Goal: Task Accomplishment & Management: Manage account settings

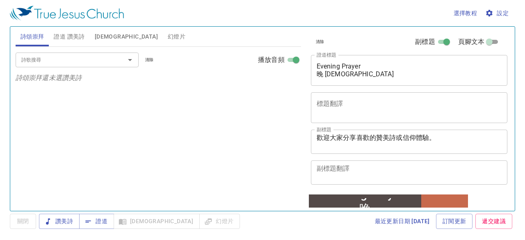
click at [265, 174] on div "詩歌搜尋 詩歌搜尋 清除 播放音頻 詩頌崇拜還未選讚美詩" at bounding box center [158, 125] width 285 height 157
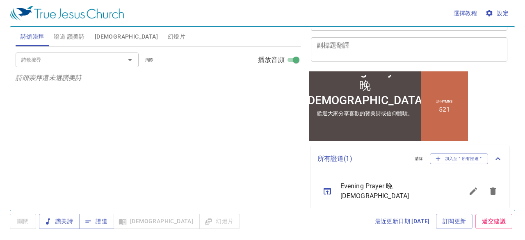
scroll to position [123, 0]
click at [449, 158] on span "加入至＂所有證道＂" at bounding box center [459, 158] width 48 height 7
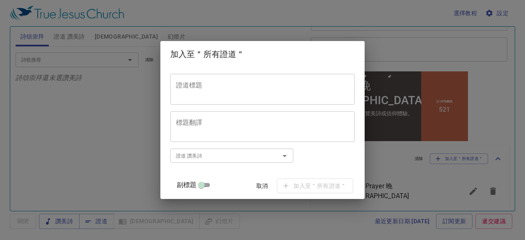
click at [221, 89] on textarea "證道標題" at bounding box center [262, 89] width 173 height 16
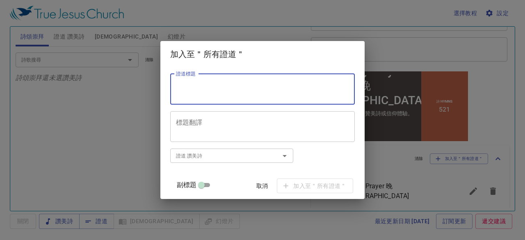
paste textarea "estimony 見證會 A Special Gift 一件特別的禮物"
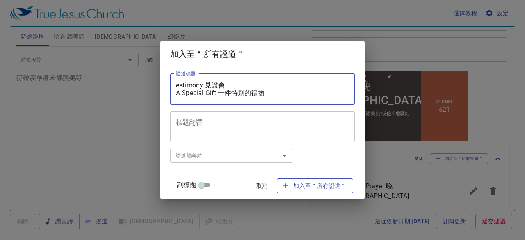
type textarea "estimony 見證會 A Special Gift 一件特別的禮物"
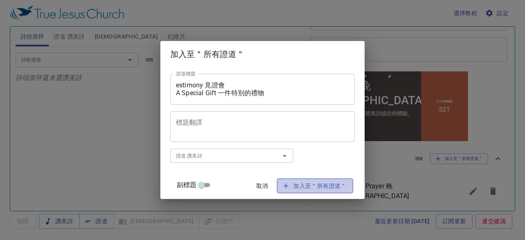
click at [289, 187] on span "加入至＂所有證道＂" at bounding box center [314, 186] width 63 height 10
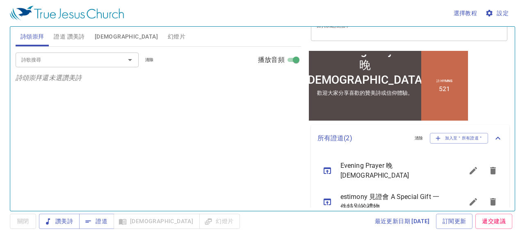
scroll to position [154, 0]
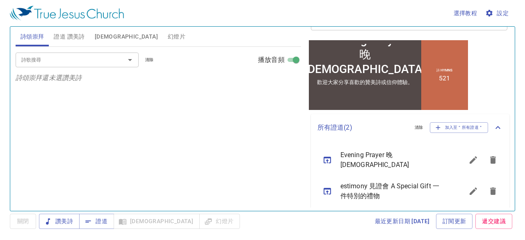
click at [325, 187] on icon "sermon lineup list" at bounding box center [327, 191] width 10 height 10
type textarea "estimony 見證會 A Special Gift 一件特別的禮物"
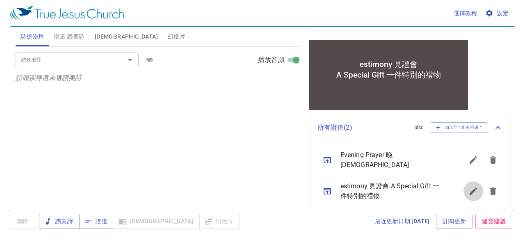
click at [468, 188] on icon "sermon lineup list" at bounding box center [473, 191] width 10 height 10
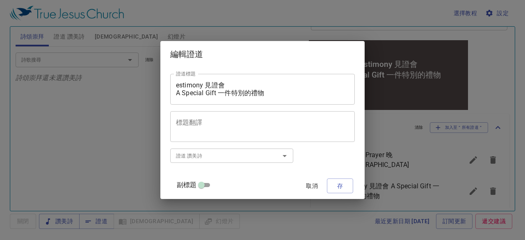
click at [184, 85] on div "estimony 見證會 A Special Gift 一件特別的禮物 證道標題" at bounding box center [262, 89] width 185 height 31
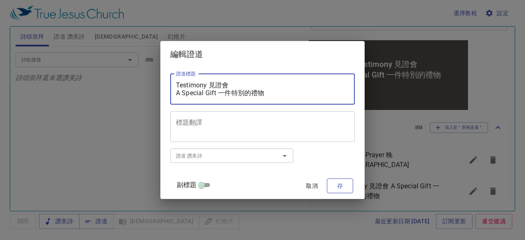
type textarea "Testimony 見證會 A Special Gift 一件特別的禮物"
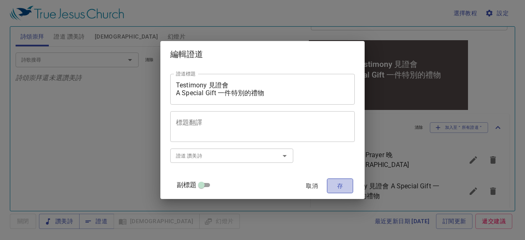
click at [330, 192] on button "存" at bounding box center [340, 185] width 26 height 15
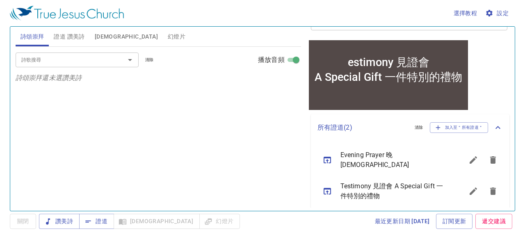
click at [325, 186] on icon "sermon lineup list" at bounding box center [327, 191] width 10 height 10
type textarea "Testimony 見證會 A Special Gift 一件特別的禮物"
click at [468, 186] on icon "sermon lineup list" at bounding box center [473, 191] width 10 height 10
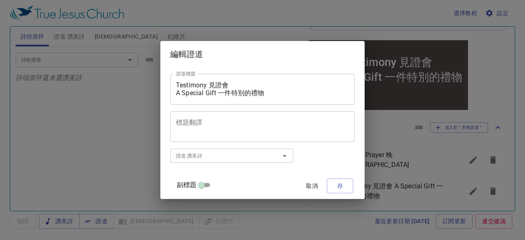
click at [224, 91] on textarea "Testimony 見證會 A Special Gift 一件特別的禮物" at bounding box center [262, 89] width 173 height 16
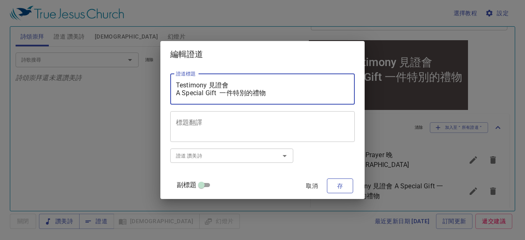
type textarea "Testimony 見證會 A Special Gift 一件特別的禮物"
click at [333, 183] on span "存" at bounding box center [339, 186] width 13 height 10
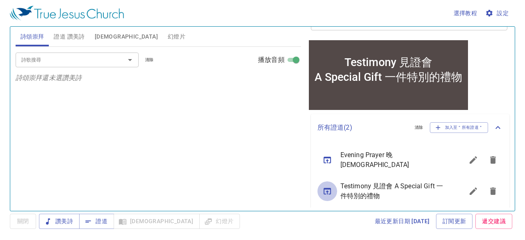
click at [325, 186] on icon "sermon lineup list" at bounding box center [327, 191] width 10 height 10
type textarea "Testimony 見證會 A Special Gift 一件特別的禮物"
click at [325, 186] on icon "sermon lineup list" at bounding box center [327, 191] width 10 height 10
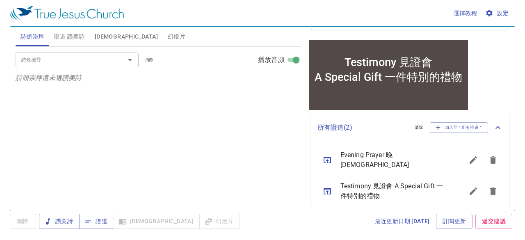
click at [325, 186] on icon "sermon lineup list" at bounding box center [327, 191] width 10 height 10
click at [470, 187] on icon "sermon lineup list" at bounding box center [473, 190] width 7 height 7
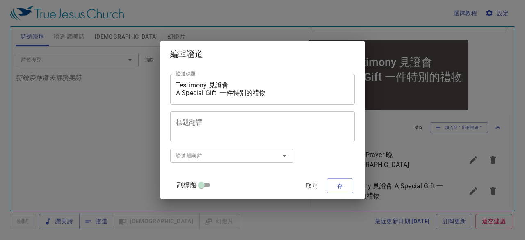
click at [226, 91] on textarea "Testimony 見證會 A Special Gift 一件特別的禮物" at bounding box center [262, 89] width 173 height 16
click at [340, 185] on button "存" at bounding box center [340, 185] width 26 height 15
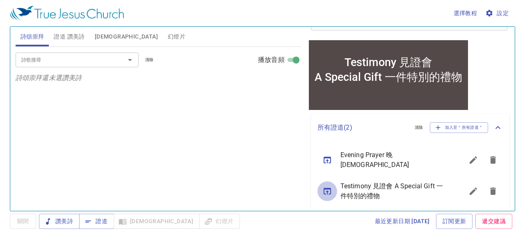
click at [324, 188] on icon "sermon lineup list" at bounding box center [327, 191] width 7 height 7
click at [93, 219] on span "證道" at bounding box center [97, 221] width 22 height 10
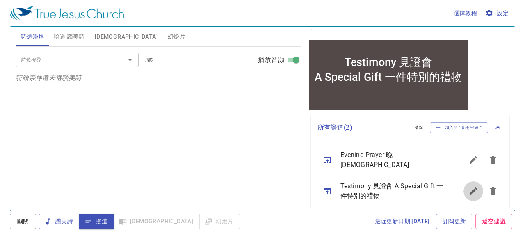
click at [470, 187] on icon "sermon lineup list" at bounding box center [473, 190] width 7 height 7
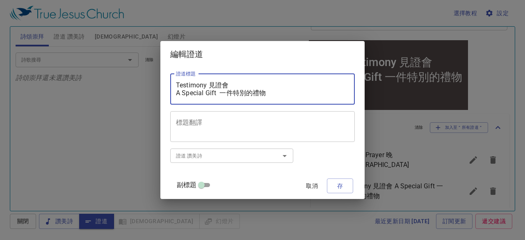
click at [228, 93] on textarea "Testimony 見證會 A Special Gift 一件特別的禮物" at bounding box center [262, 89] width 173 height 16
type textarea "Testimony 見證會 A Special Gift 一件特別的禮物"
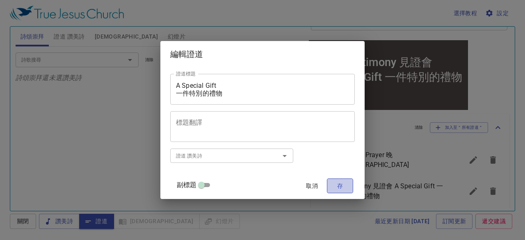
click at [333, 186] on span "存" at bounding box center [339, 186] width 13 height 10
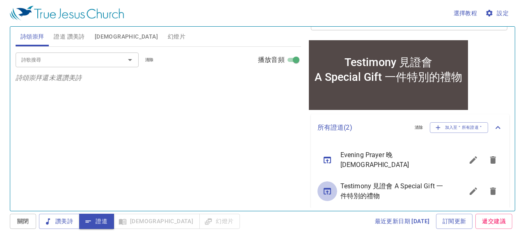
click at [321, 184] on button "sermon lineup list" at bounding box center [327, 191] width 20 height 20
type textarea "Testimony 見證會 A Special Gift 一件特別的禮物"
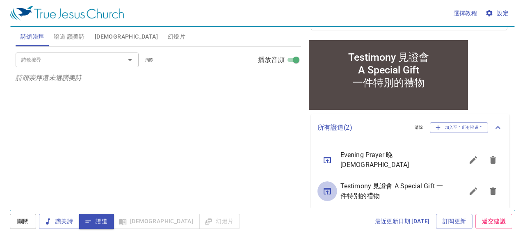
scroll to position [162, 0]
click at [468, 186] on icon "sermon lineup list" at bounding box center [473, 191] width 10 height 10
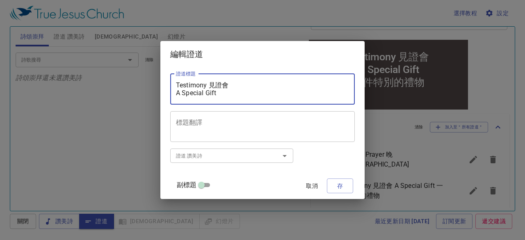
click at [238, 85] on textarea "Testimony 見證會 A Special Gift 一件特別的禮物" at bounding box center [262, 89] width 173 height 16
type textarea "Testimony 見證會 A Special Gift 一件特別的禮物"
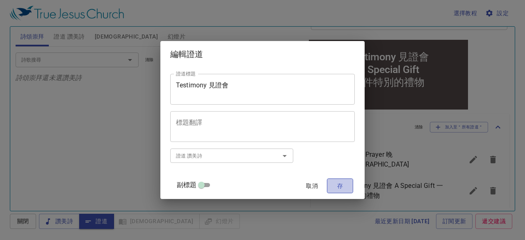
click at [333, 187] on span "存" at bounding box center [339, 186] width 13 height 10
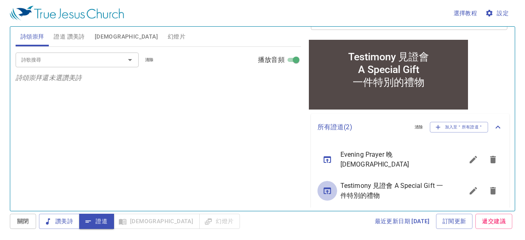
click at [322, 186] on icon "sermon lineup list" at bounding box center [327, 191] width 10 height 10
type textarea "Testimony 見證會 A Special Gift 一件特別的禮物"
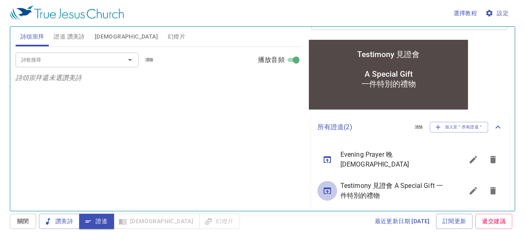
scroll to position [170, 0]
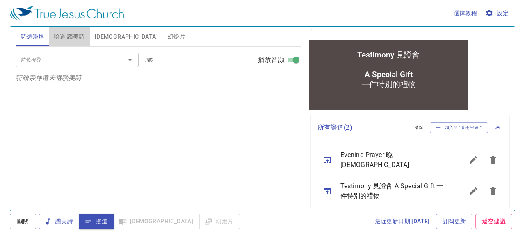
click at [79, 38] on span "證道 讚美詩" at bounding box center [69, 37] width 31 height 10
drag, startPoint x: 130, startPoint y: 61, endPoint x: 104, endPoint y: 66, distance: 27.2
click at [105, 67] on div "詩歌搜尋 詩歌搜尋 清除 播放音頻" at bounding box center [158, 60] width 285 height 26
click at [98, 61] on input "詩歌搜尋" at bounding box center [65, 59] width 94 height 9
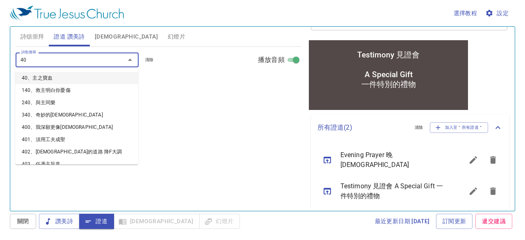
type input "400"
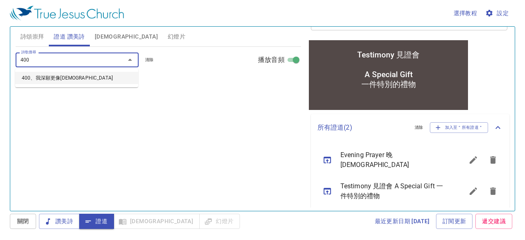
click at [64, 79] on li "400、我深願更像耶穌" at bounding box center [76, 78] width 123 height 12
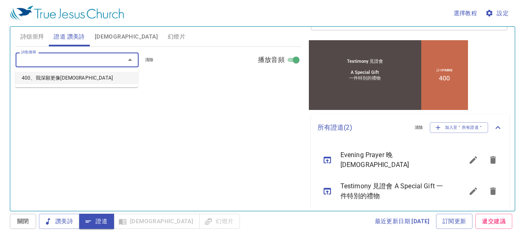
select select "1"
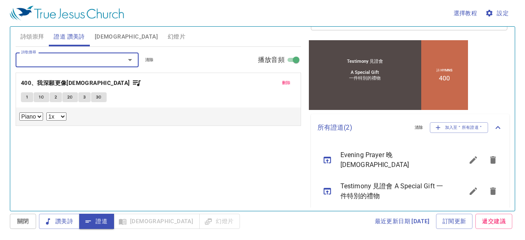
click at [96, 219] on span "證道" at bounding box center [97, 221] width 22 height 10
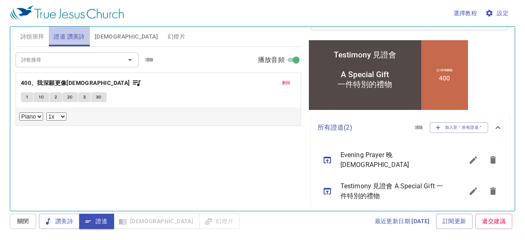
click at [70, 33] on span "證道 讚美詩" at bounding box center [69, 37] width 31 height 10
click at [70, 82] on b "400、我深願更像耶穌" at bounding box center [75, 83] width 109 height 10
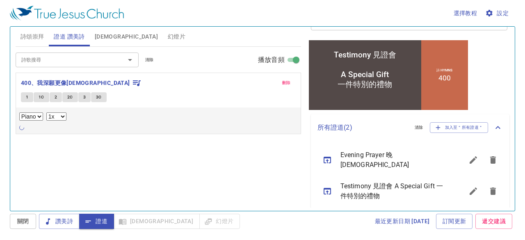
click at [26, 98] on span "1" at bounding box center [27, 96] width 2 height 7
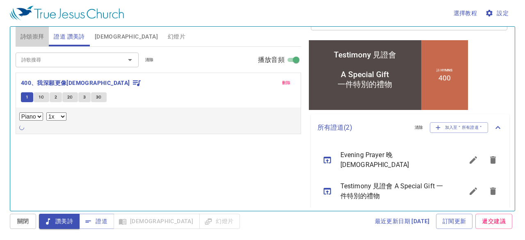
click at [29, 37] on span "詩頌崇拜" at bounding box center [33, 37] width 24 height 10
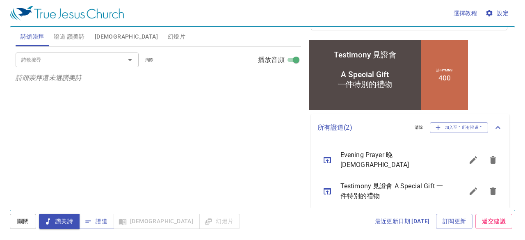
click at [42, 58] on input "詩歌搜尋" at bounding box center [65, 59] width 94 height 9
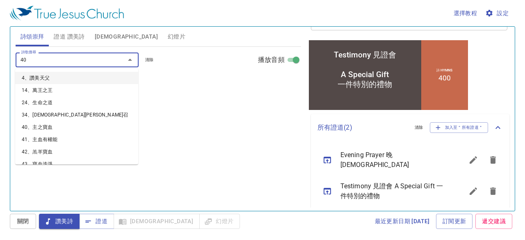
type input "400"
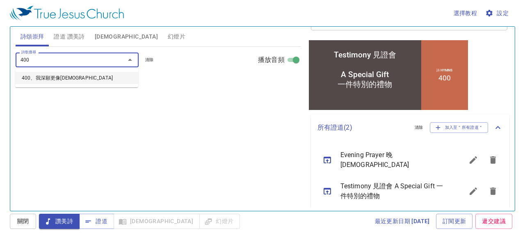
click at [47, 73] on li "400、我深願更像耶穌" at bounding box center [76, 78] width 123 height 12
select select "1"
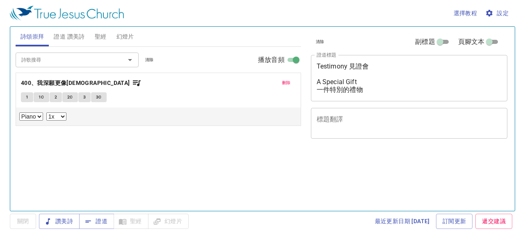
select select "1"
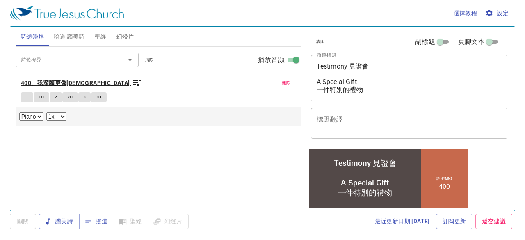
click at [61, 80] on b "400、我深願更像耶穌" at bounding box center [75, 83] width 109 height 10
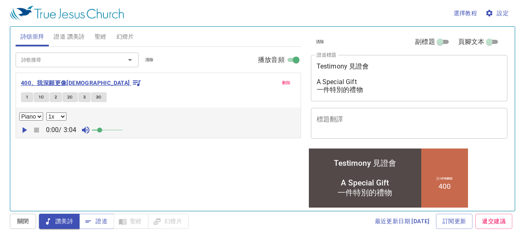
click at [59, 84] on b "400、我深願更像[DEMOGRAPHIC_DATA]" at bounding box center [75, 83] width 109 height 10
click at [23, 128] on icon "button" at bounding box center [25, 130] width 5 height 6
drag, startPoint x: 100, startPoint y: 131, endPoint x: 125, endPoint y: 128, distance: 24.7
click at [125, 128] on span at bounding box center [122, 130] width 5 height 5
click at [27, 96] on span "1" at bounding box center [27, 96] width 2 height 7
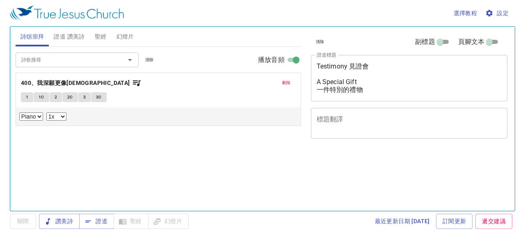
select select "1"
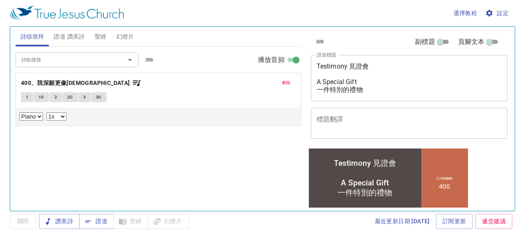
scroll to position [108, 0]
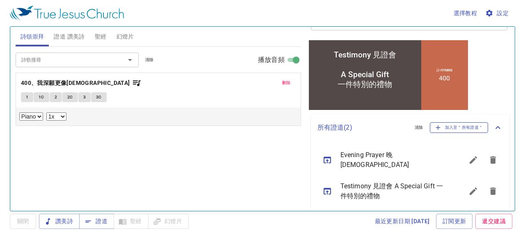
click at [435, 127] on span "加入至＂所有證道＂" at bounding box center [459, 127] width 48 height 7
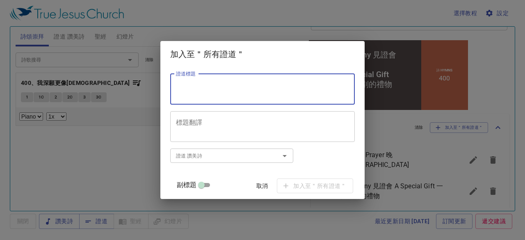
click at [217, 85] on textarea "證道標題" at bounding box center [262, 89] width 173 height 16
paste textarea "Prayer Session [DEMOGRAPHIC_DATA] 告 會"
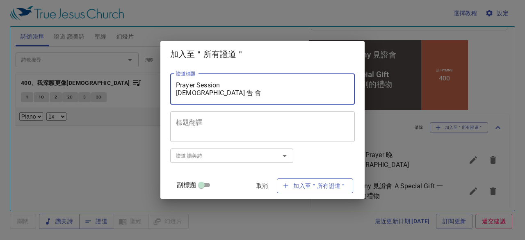
type textarea "Prayer Session [DEMOGRAPHIC_DATA] 告 會"
click at [295, 187] on span "加入至＂所有證道＂" at bounding box center [314, 186] width 63 height 10
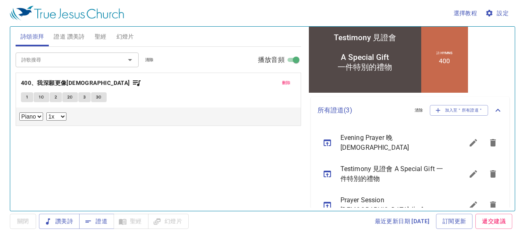
scroll to position [134, 0]
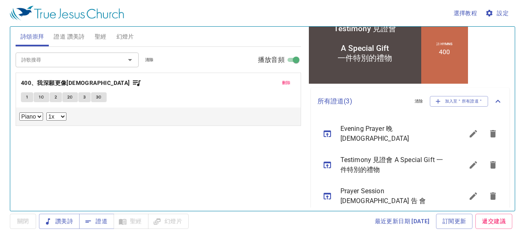
click at [490, 130] on icon "sermon lineup list" at bounding box center [493, 133] width 6 height 7
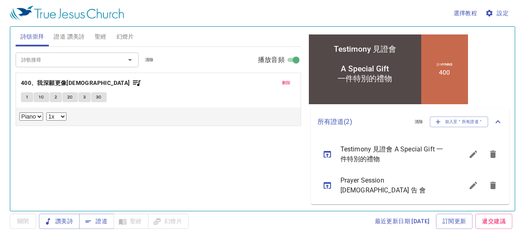
scroll to position [108, 0]
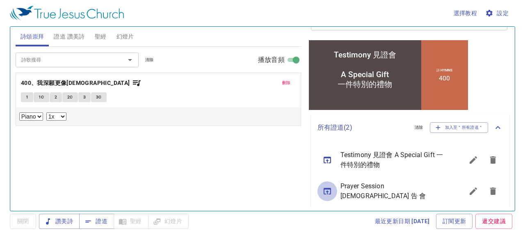
click at [326, 190] on icon "sermon lineup list" at bounding box center [327, 191] width 10 height 10
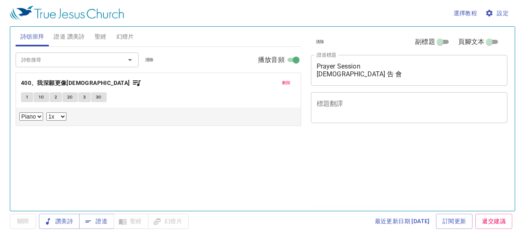
select select "1"
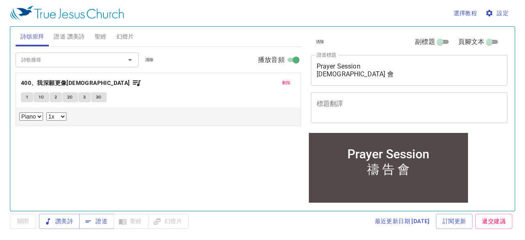
click at [75, 34] on span "證道 讚美詩" at bounding box center [69, 37] width 31 height 10
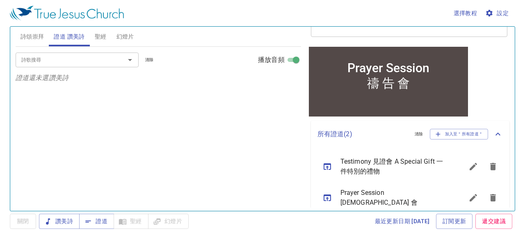
scroll to position [93, 0]
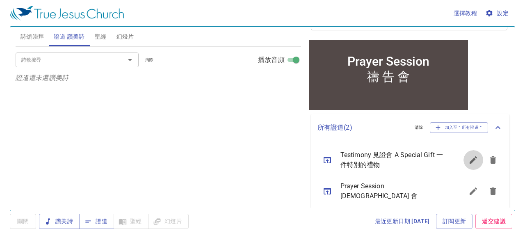
click at [469, 161] on icon "sermon lineup list" at bounding box center [473, 160] width 10 height 10
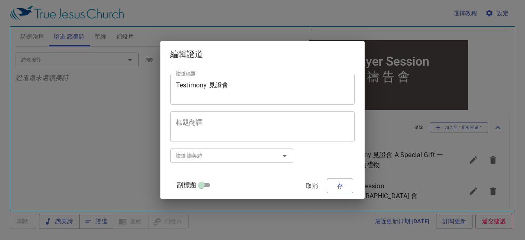
drag, startPoint x: 211, startPoint y: 183, endPoint x: 229, endPoint y: 153, distance: 34.7
click at [227, 153] on div "證道標題 Testimony 見證會 A Special Gift 一件特別的禮物 證道標題 標題翻譯 標題翻譯 副標題 副標題 副標題翻譯 副標題翻譯 證道…" at bounding box center [262, 133] width 185 height 125
click at [287, 156] on icon "Open" at bounding box center [285, 156] width 4 height 2
click at [324, 59] on h2 "編輯證道" at bounding box center [262, 54] width 185 height 13
click at [304, 185] on span "取消" at bounding box center [312, 186] width 20 height 10
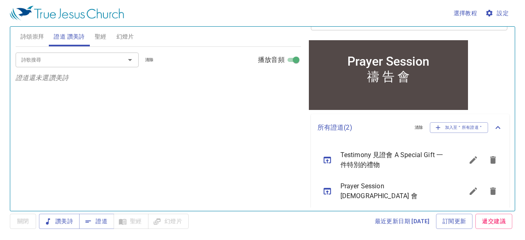
click at [328, 161] on icon "sermon lineup list" at bounding box center [327, 160] width 10 height 10
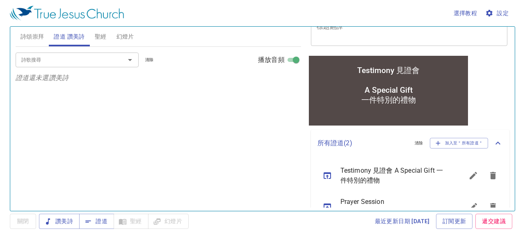
scroll to position [108, 0]
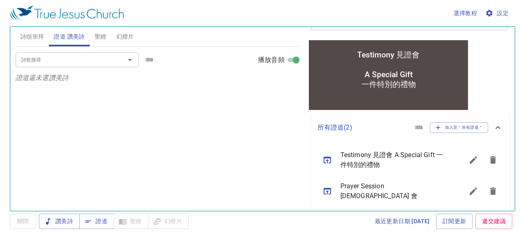
click at [329, 187] on icon "sermon lineup list" at bounding box center [327, 191] width 10 height 10
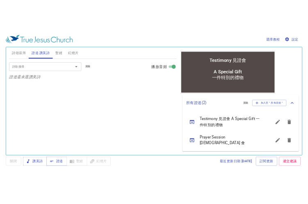
scroll to position [93, 0]
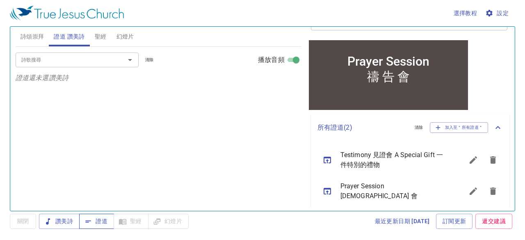
click at [100, 219] on span "證道" at bounding box center [97, 221] width 22 height 10
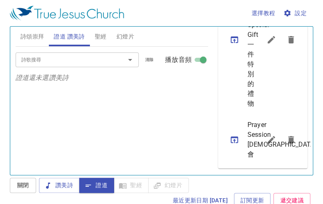
scroll to position [335, 0]
click at [235, 35] on icon "sermon lineup list" at bounding box center [234, 40] width 10 height 10
click at [36, 36] on span "詩頌崇拜" at bounding box center [33, 37] width 24 height 10
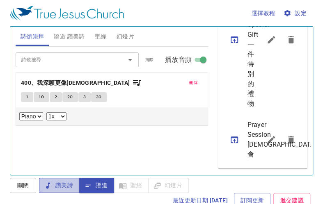
click at [58, 187] on span "讚美詩" at bounding box center [59, 185] width 27 height 10
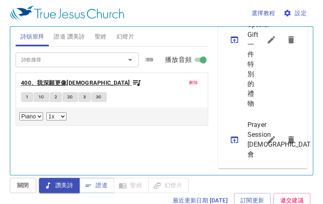
click at [63, 80] on b "400、我深願更像耶穌" at bounding box center [75, 83] width 109 height 10
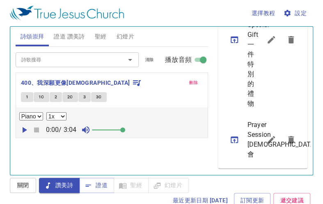
drag, startPoint x: 104, startPoint y: 128, endPoint x: 123, endPoint y: 128, distance: 18.9
click at [123, 128] on span at bounding box center [122, 130] width 5 height 5
click at [125, 128] on span at bounding box center [122, 130] width 5 height 5
click at [25, 95] on button "1" at bounding box center [27, 97] width 12 height 10
click at [23, 126] on icon "button" at bounding box center [24, 130] width 10 height 10
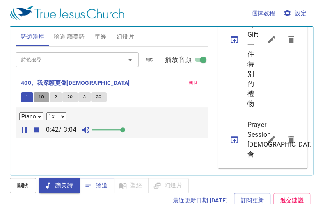
click at [39, 98] on span "1C" at bounding box center [42, 96] width 6 height 7
click at [53, 96] on button "2" at bounding box center [56, 97] width 12 height 10
click at [70, 98] on span "2C" at bounding box center [70, 96] width 6 height 7
click at [84, 96] on span "3" at bounding box center [84, 96] width 2 height 7
click at [96, 99] on span "3C" at bounding box center [99, 96] width 6 height 7
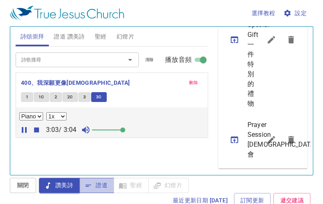
click at [98, 185] on span "證道" at bounding box center [97, 185] width 22 height 10
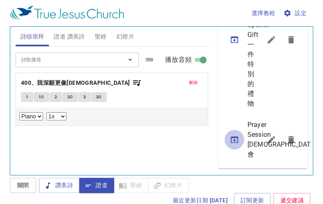
click at [232, 135] on icon "sermon lineup list" at bounding box center [234, 140] width 10 height 10
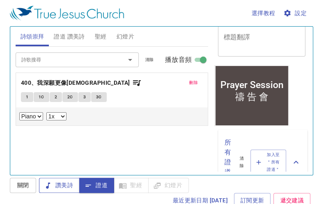
click at [61, 182] on span "讚美詩" at bounding box center [59, 185] width 27 height 10
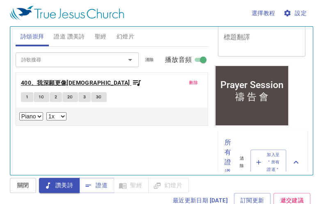
click at [44, 83] on b "400、我深願更像耶穌" at bounding box center [75, 83] width 109 height 10
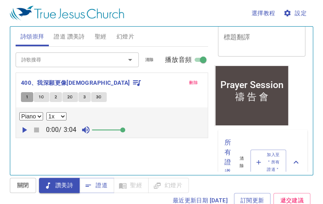
click at [26, 94] on span "1" at bounding box center [27, 96] width 2 height 7
click at [22, 128] on icon "button" at bounding box center [24, 130] width 10 height 10
click at [41, 96] on span "1C" at bounding box center [42, 96] width 6 height 7
click at [55, 96] on span "2" at bounding box center [56, 96] width 2 height 7
click at [69, 95] on span "2C" at bounding box center [70, 96] width 6 height 7
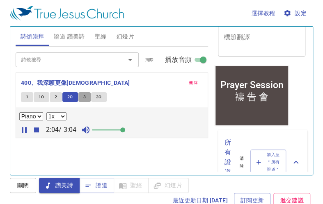
click at [84, 97] on span "3" at bounding box center [84, 96] width 2 height 7
click at [99, 98] on span "3C" at bounding box center [99, 96] width 6 height 7
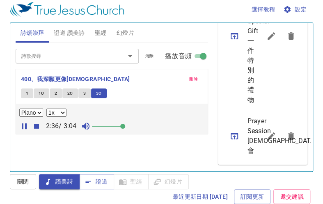
scroll to position [253, 0]
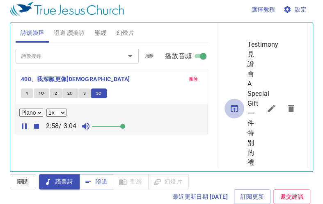
click at [233, 109] on icon "sermon lineup list" at bounding box center [233, 108] width 7 height 7
click at [99, 180] on span "證道" at bounding box center [97, 182] width 22 height 10
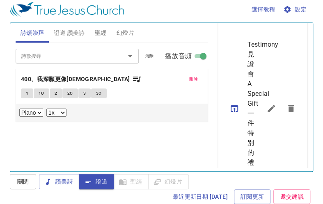
click at [127, 32] on span "幻燈片" at bounding box center [125, 33] width 18 height 10
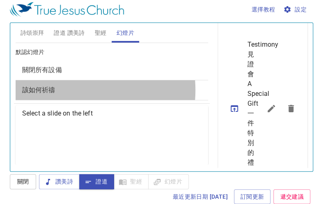
click at [61, 90] on span "該如何祈禱" at bounding box center [111, 90] width 179 height 10
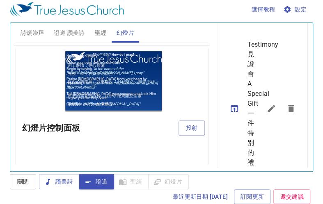
scroll to position [61, 0]
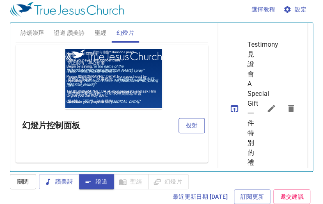
click at [185, 125] on span "投射" at bounding box center [191, 126] width 13 height 10
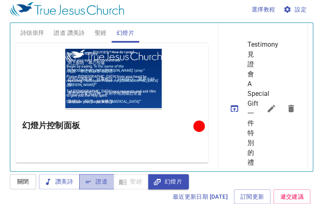
click at [104, 180] on span "證道" at bounding box center [97, 182] width 22 height 10
